Goal: Find specific page/section: Find specific page/section

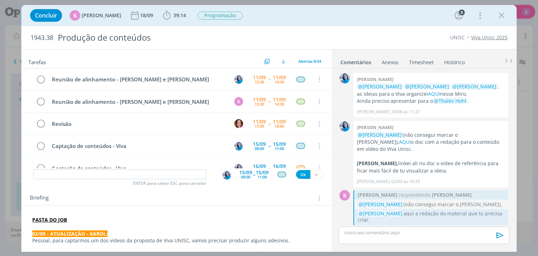
scroll to position [714, 0]
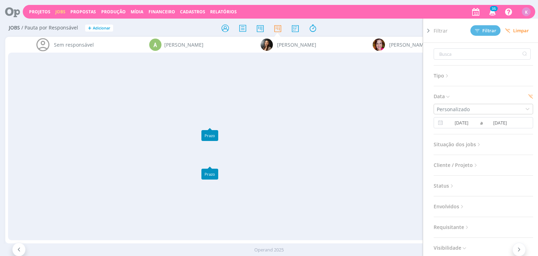
scroll to position [0, 635]
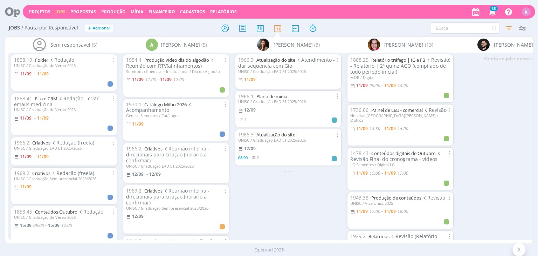
click at [286, 215] on div "1966.3 Atualização do site Atendimento - dar sequência com Gio UNISC / Graduaçã…" at bounding box center [288, 146] width 112 height 187
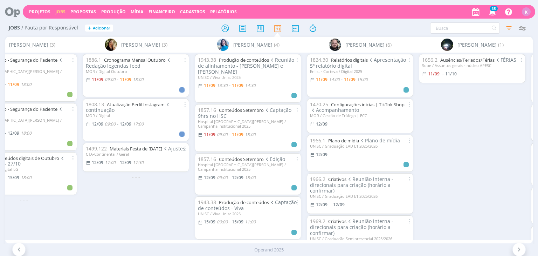
scroll to position [0, 606]
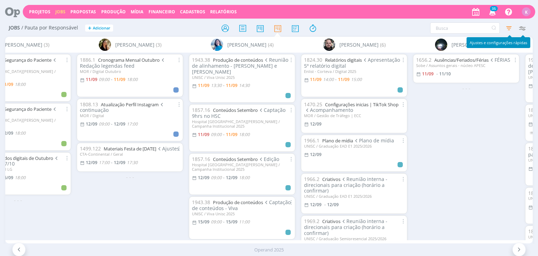
click at [523, 27] on icon "button" at bounding box center [522, 28] width 13 height 13
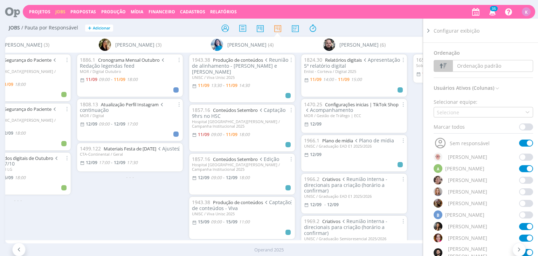
click at [417, 131] on div "1656.2 Ausências/Feriados/Férias FÉRIAS Sobe / Assuntos gerais - núcleo APESC 1…" at bounding box center [466, 146] width 112 height 187
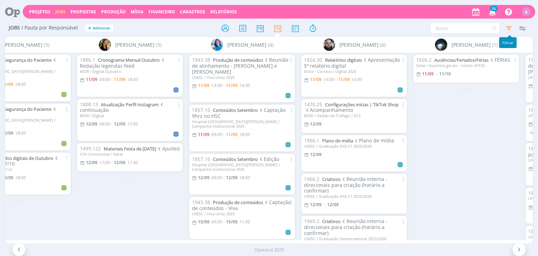
click at [509, 28] on icon "button" at bounding box center [508, 28] width 13 height 13
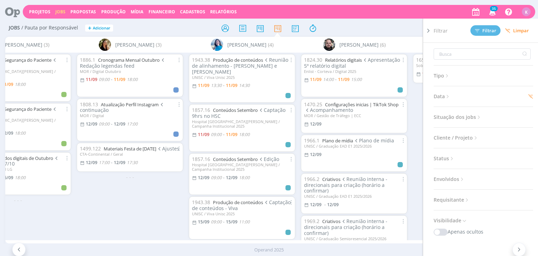
click at [451, 100] on span "Data" at bounding box center [441, 96] width 17 height 9
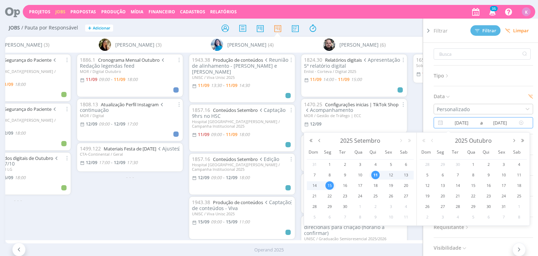
click at [495, 122] on input "15/09/2025" at bounding box center [500, 122] width 34 height 8
click at [378, 173] on span "11" at bounding box center [375, 174] width 8 height 8
click at [395, 184] on div "19" at bounding box center [390, 185] width 14 height 9
type input "19/09/2025"
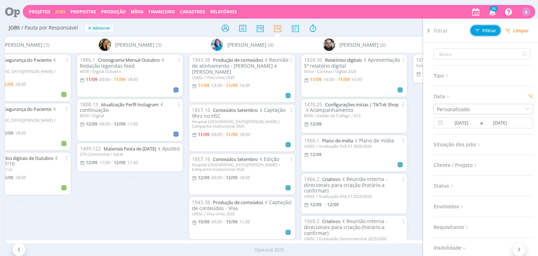
click at [489, 28] on span "Filtrar" at bounding box center [485, 30] width 21 height 5
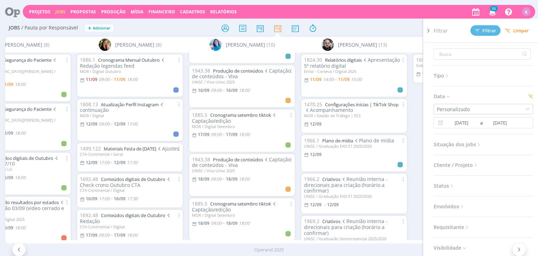
scroll to position [175, 0]
